Goal: Browse casually: Explore the website without a specific task or goal

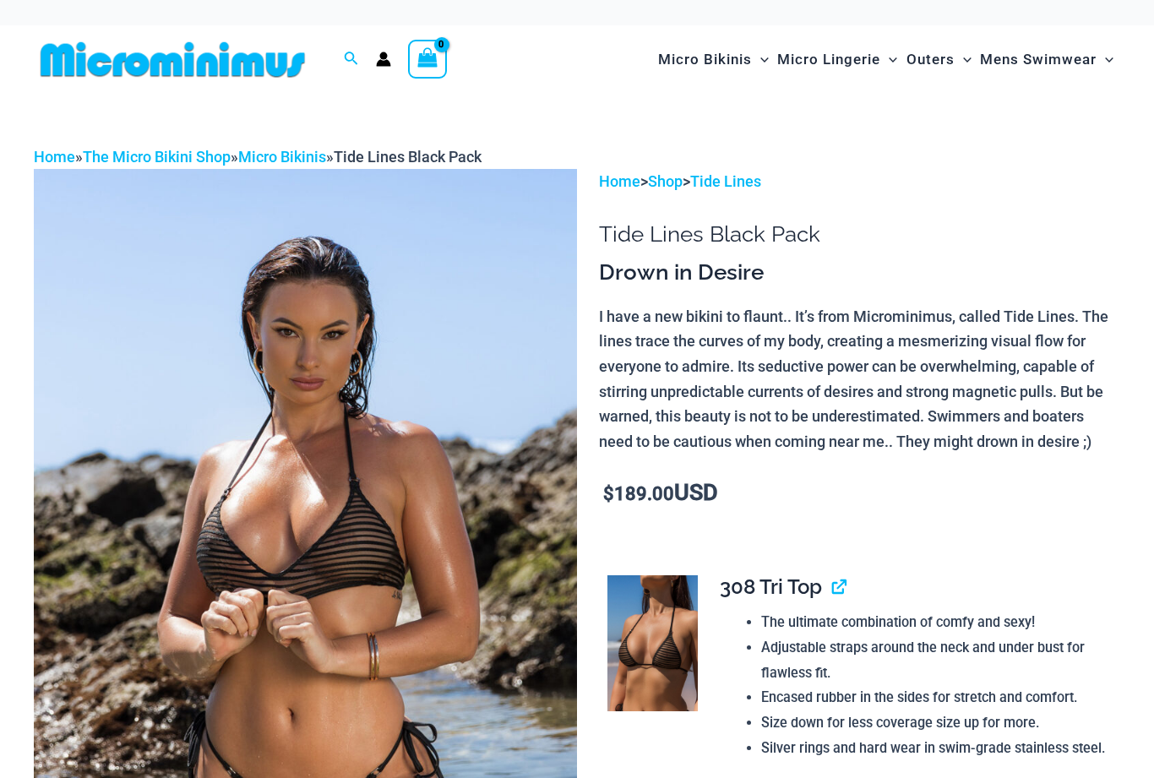
click at [249, 501] on img at bounding box center [305, 576] width 543 height 815
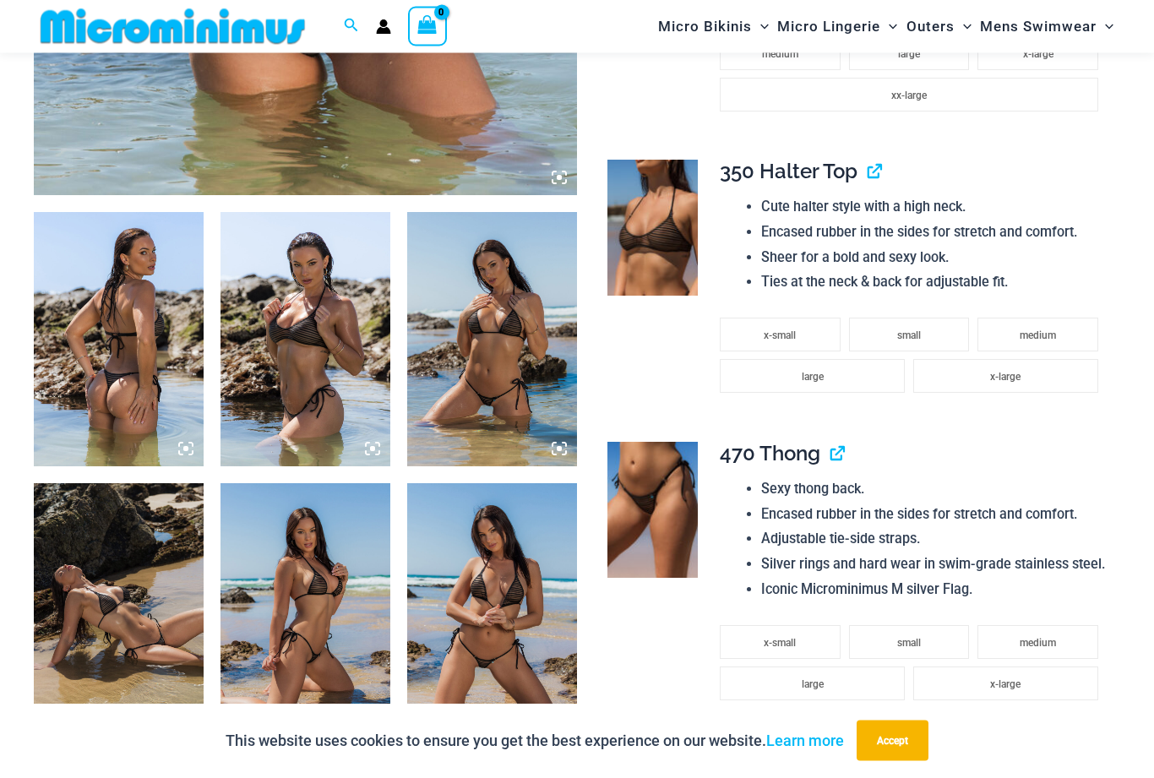
scroll to position [787, 0]
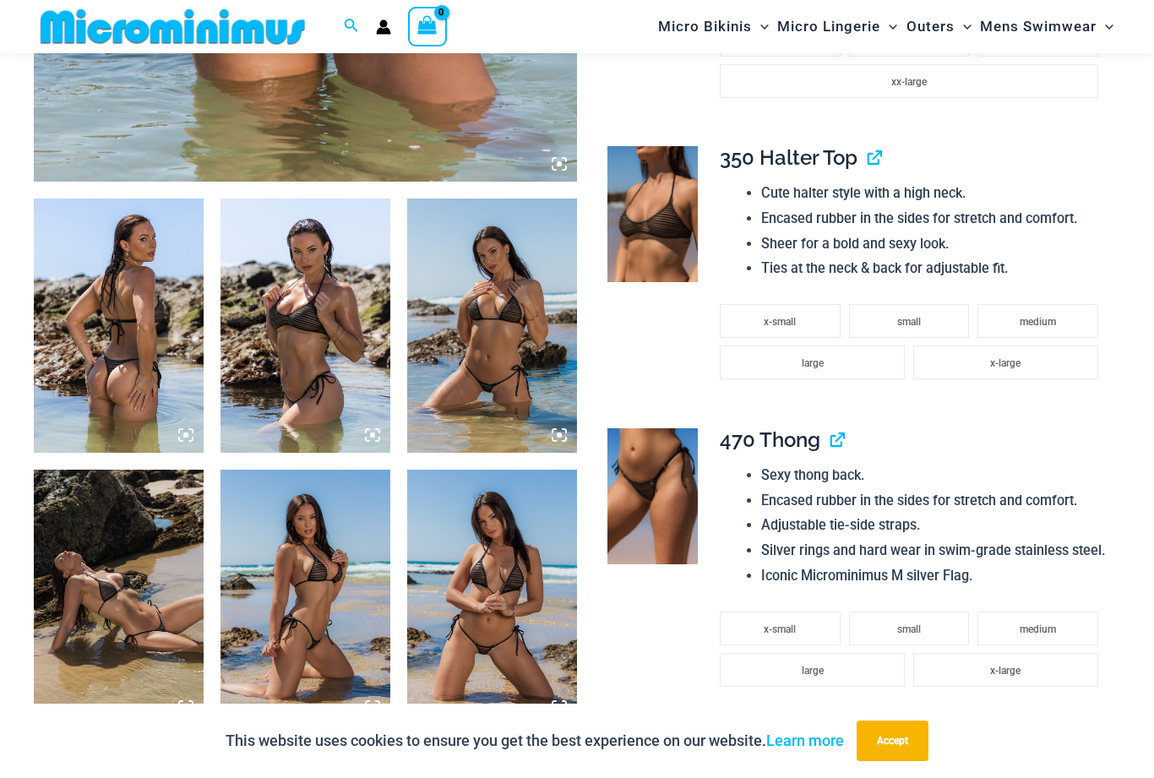
click at [112, 352] on img at bounding box center [119, 325] width 170 height 254
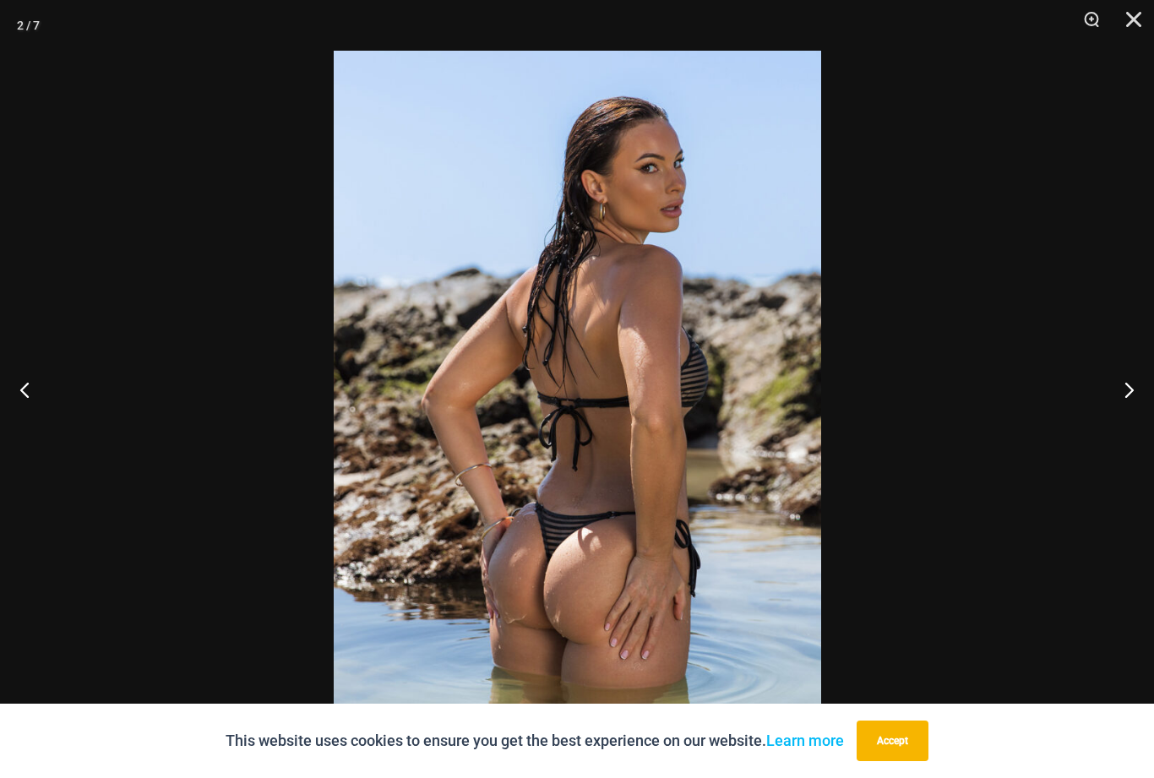
click at [1123, 420] on button "Next" at bounding box center [1121, 389] width 63 height 84
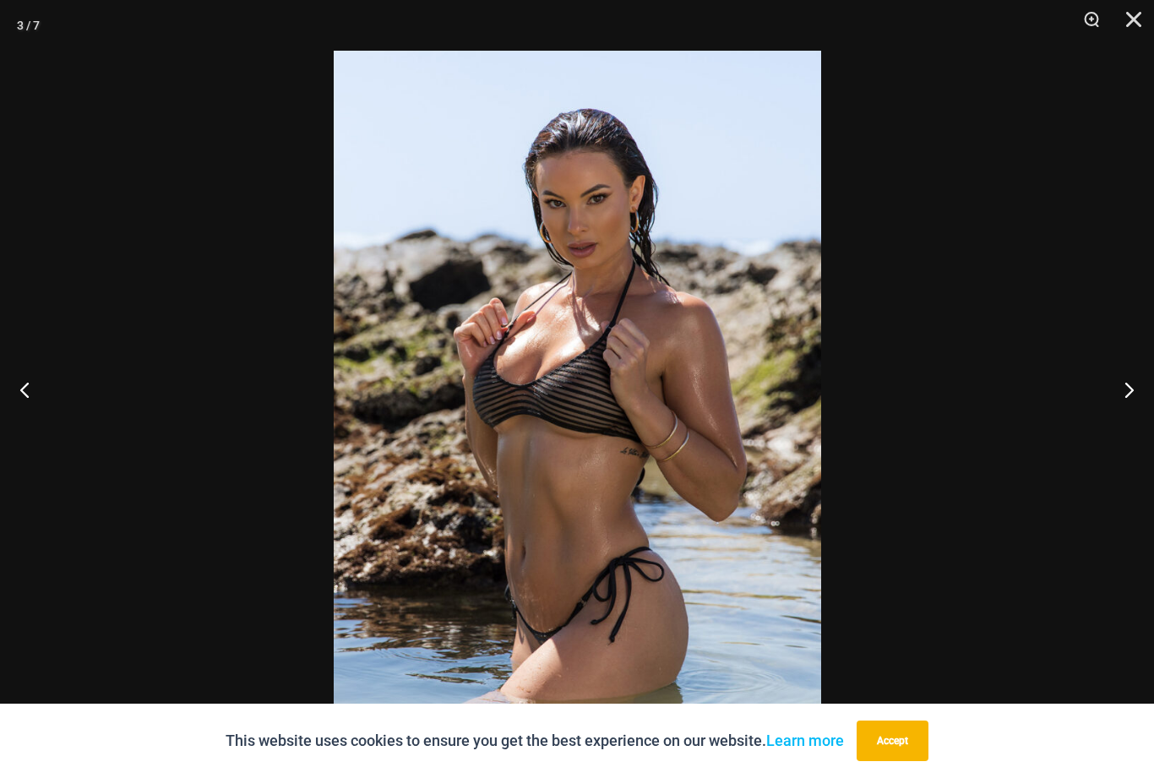
click at [1140, 430] on button "Next" at bounding box center [1121, 389] width 63 height 84
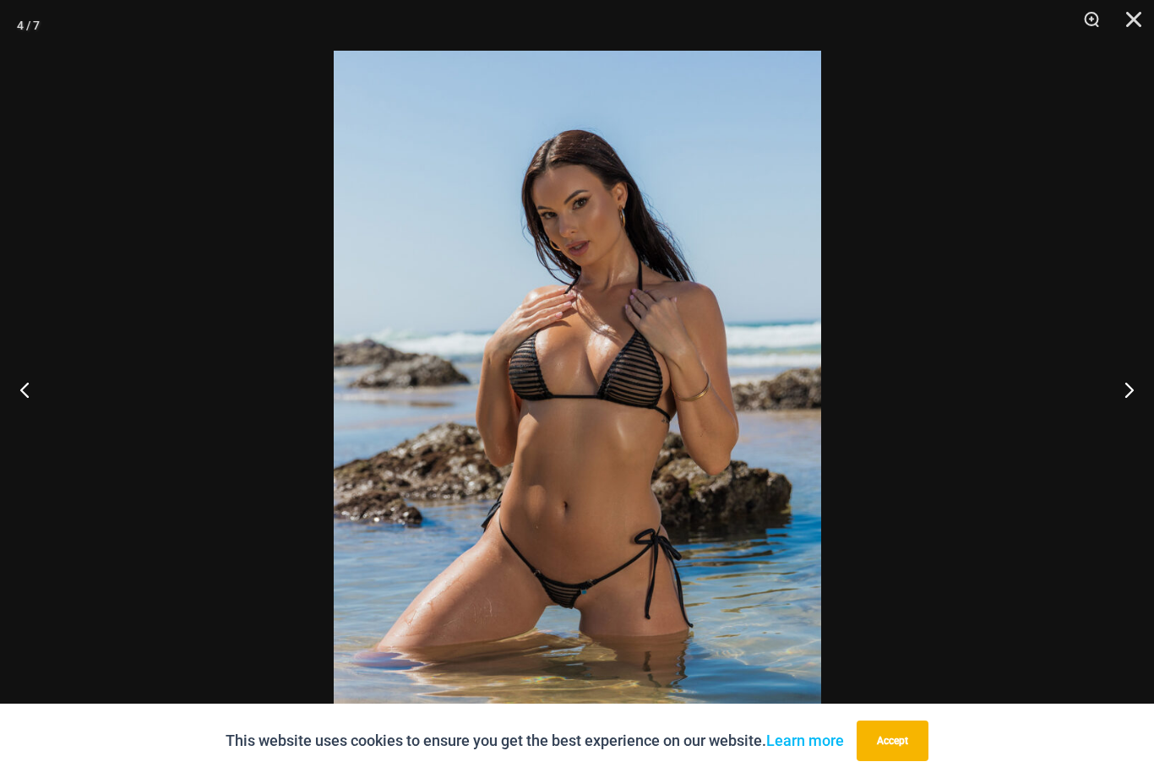
click at [1129, 428] on button "Next" at bounding box center [1121, 389] width 63 height 84
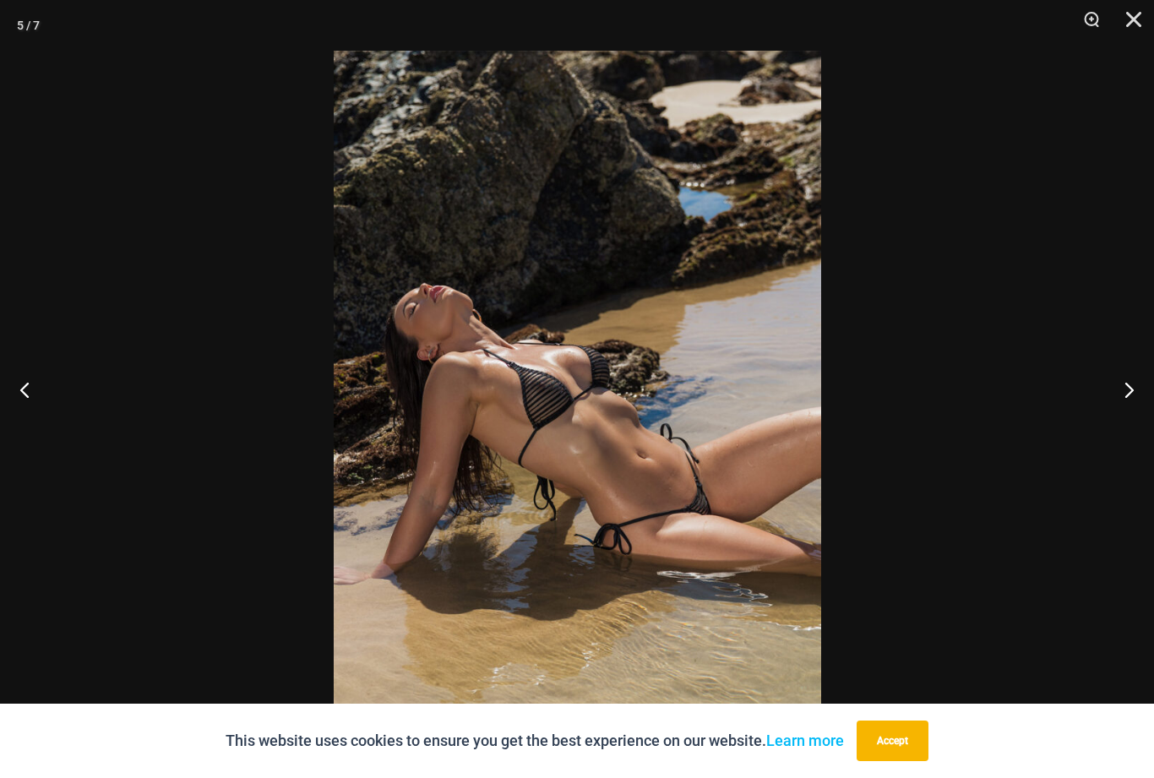
click at [1135, 432] on button "Next" at bounding box center [1121, 389] width 63 height 84
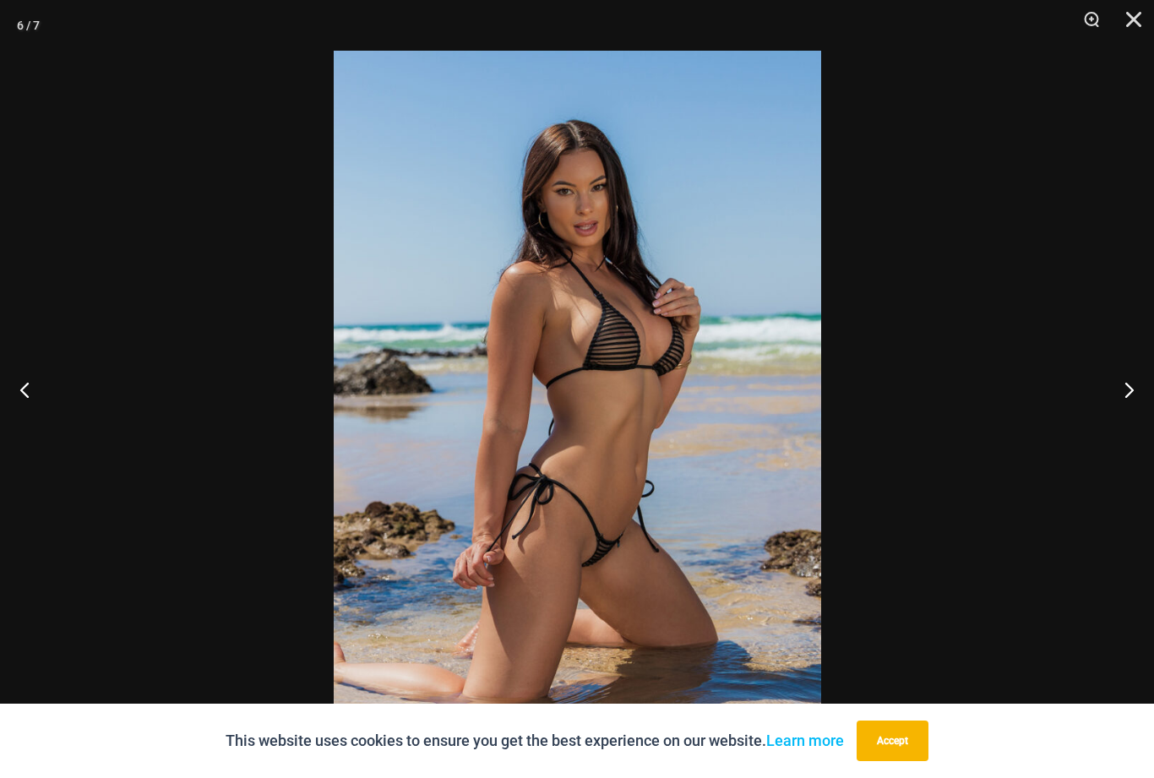
click at [1132, 421] on button "Next" at bounding box center [1121, 389] width 63 height 84
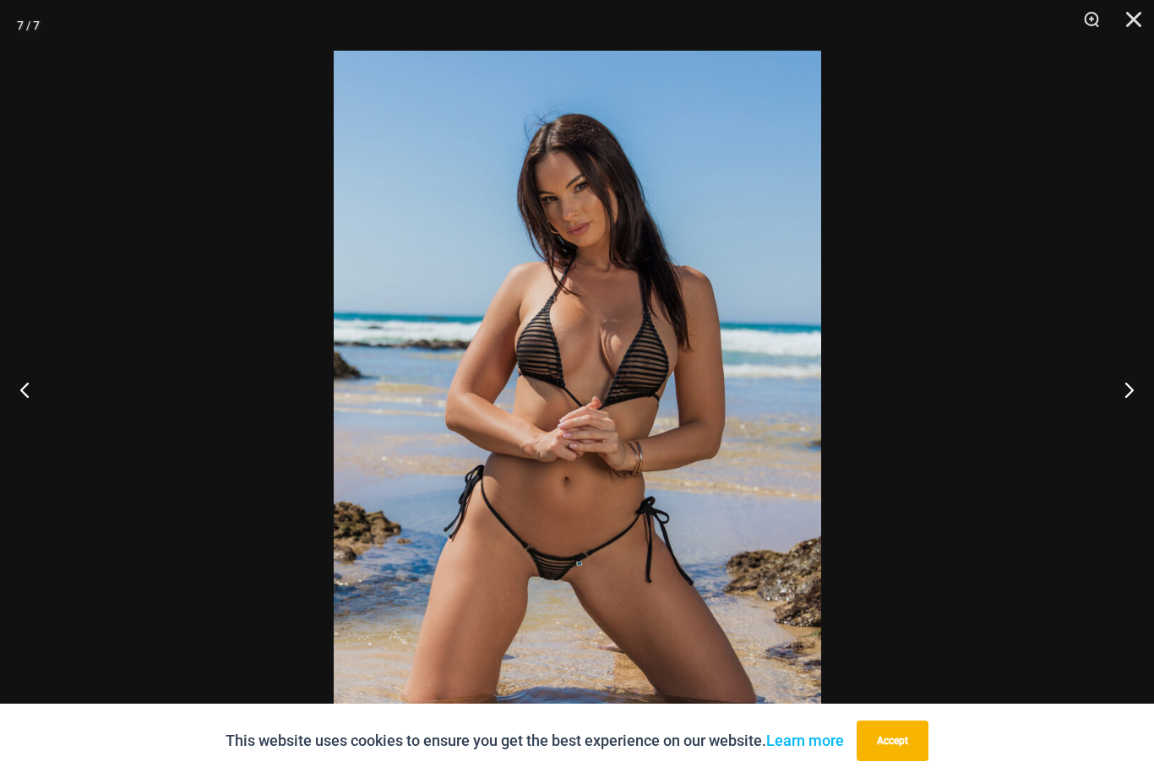
click at [1124, 430] on button "Next" at bounding box center [1121, 389] width 63 height 84
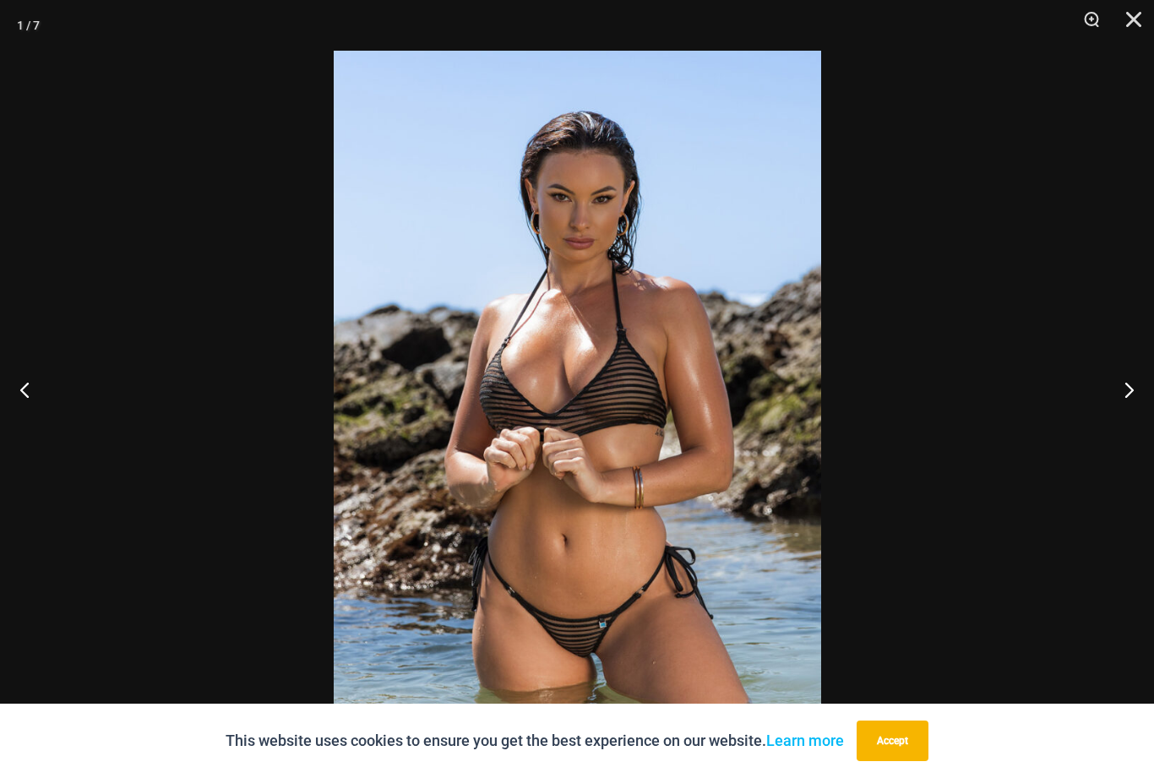
click at [1127, 423] on button "Next" at bounding box center [1121, 389] width 63 height 84
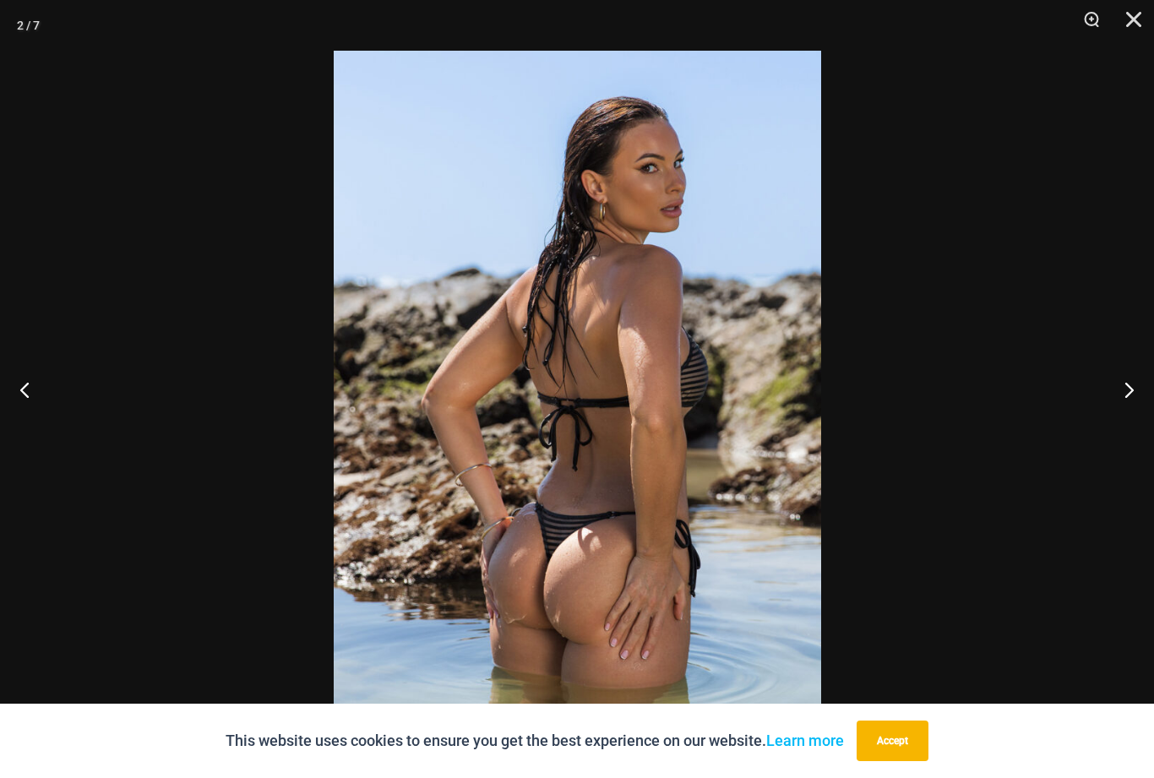
click at [1144, 36] on button "Close" at bounding box center [1127, 25] width 42 height 51
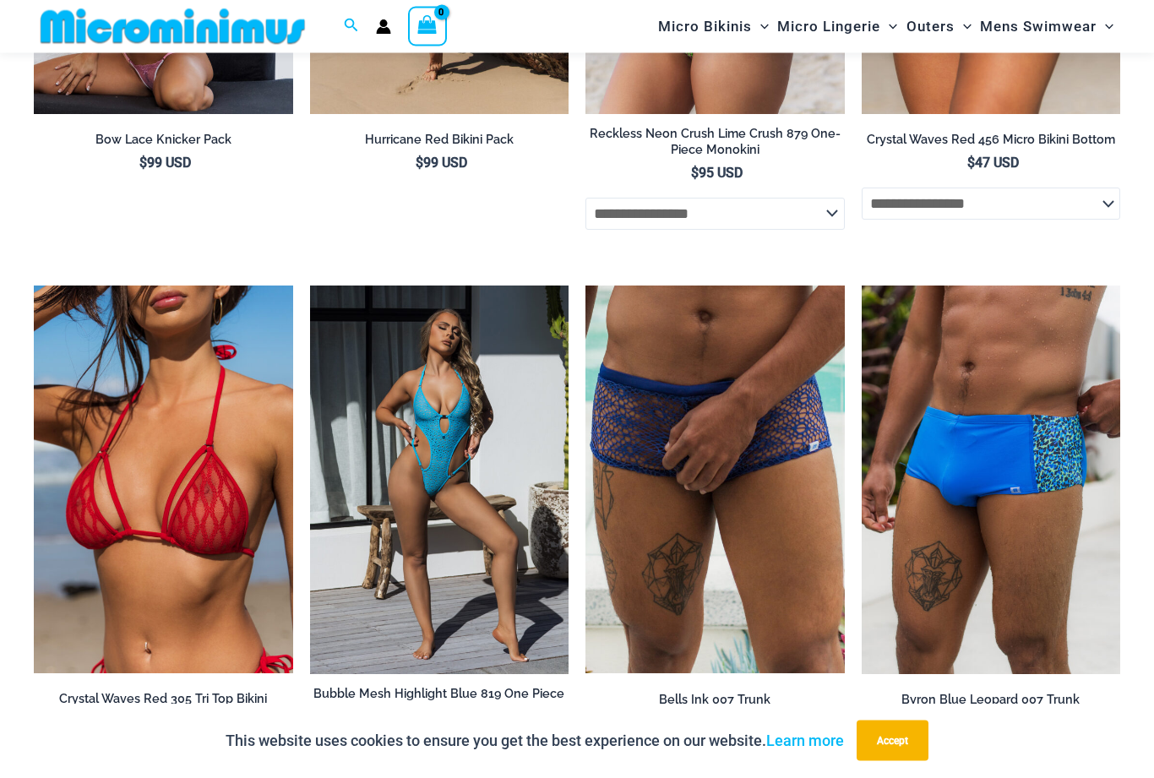
scroll to position [5742, 0]
click at [310, 285] on img at bounding box center [310, 285] width 0 height 0
